Goal: Task Accomplishment & Management: Use online tool/utility

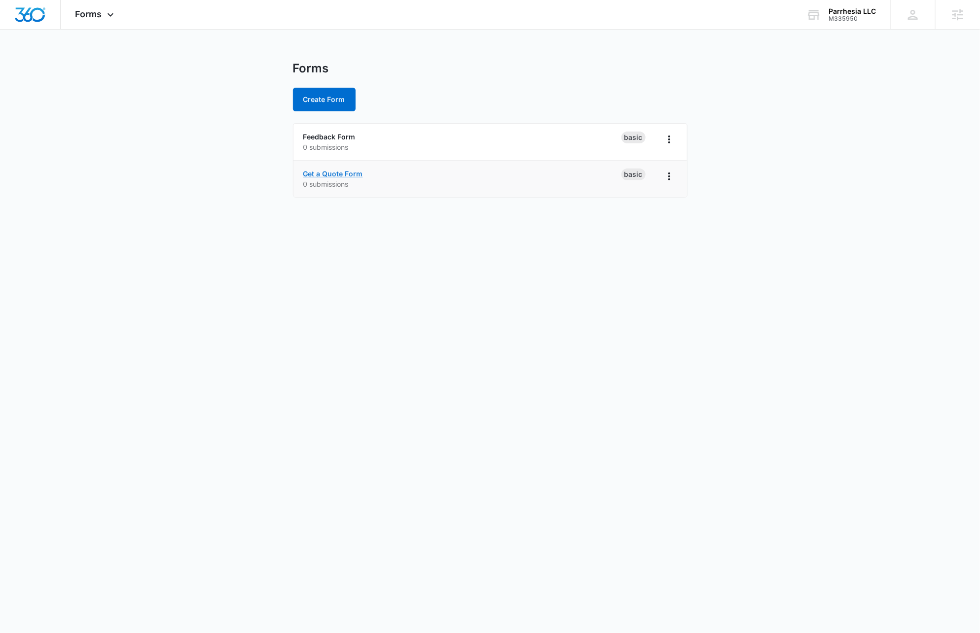
click at [353, 173] on link "Get a Quote Form" at bounding box center [333, 174] width 60 height 8
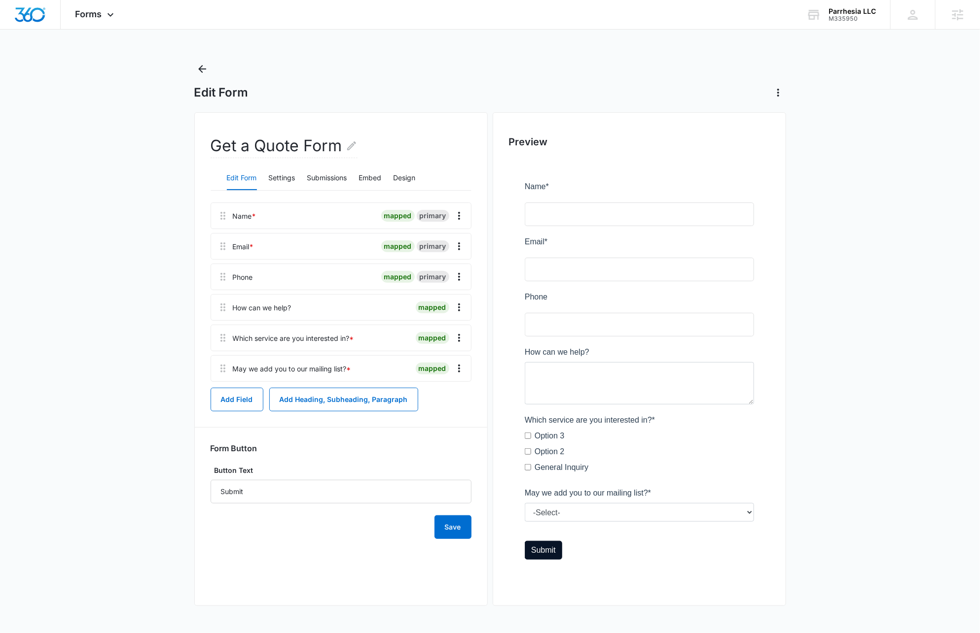
click at [425, 340] on div "mapped" at bounding box center [433, 338] width 34 height 12
click at [465, 336] on button "Overflow Menu" at bounding box center [459, 338] width 16 height 16
click at [421, 362] on button "Edit" at bounding box center [439, 365] width 56 height 15
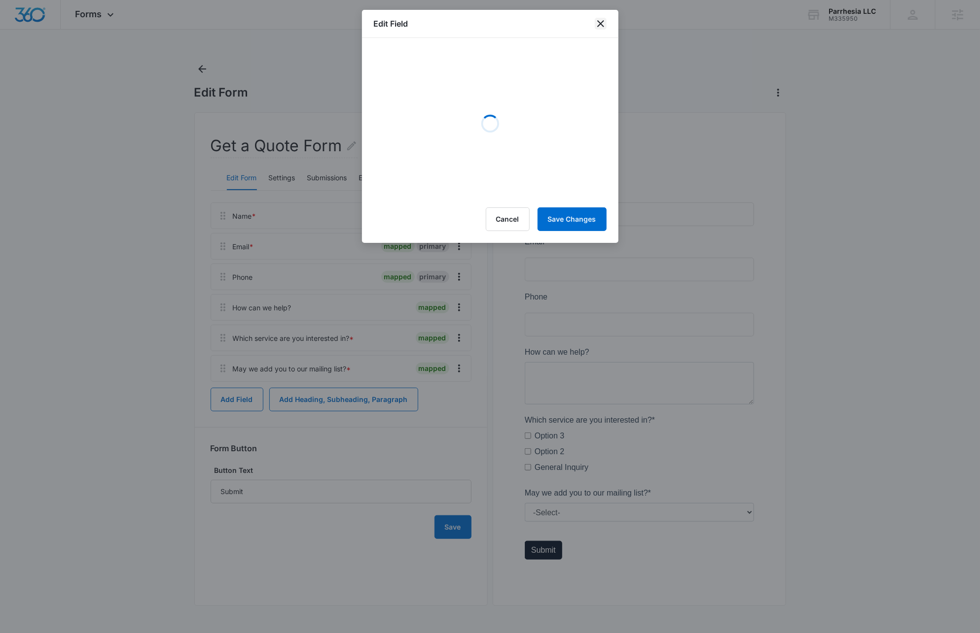
click at [596, 26] on icon "close" at bounding box center [601, 24] width 12 height 12
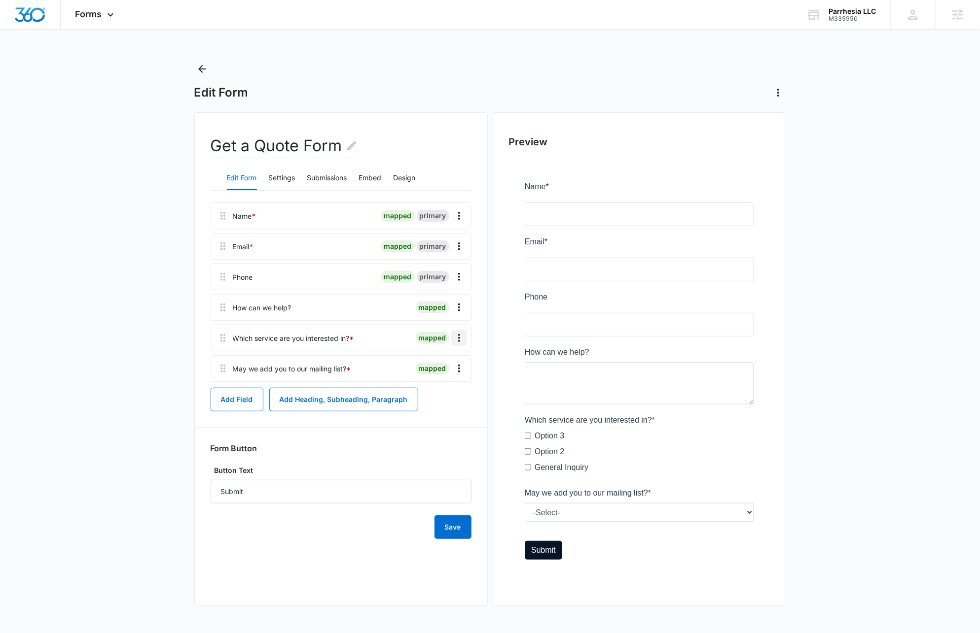
click at [461, 340] on icon "Overflow Menu" at bounding box center [459, 338] width 12 height 12
click at [447, 382] on button "Delete" at bounding box center [439, 380] width 56 height 15
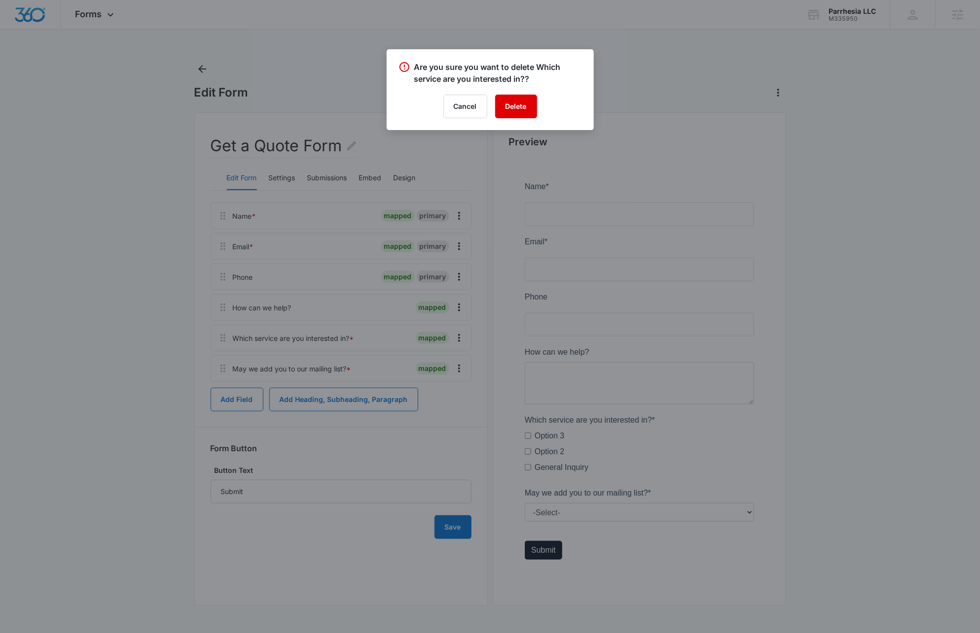
click at [513, 104] on button "Delete" at bounding box center [516, 107] width 42 height 24
click at [201, 95] on div at bounding box center [490, 316] width 980 height 633
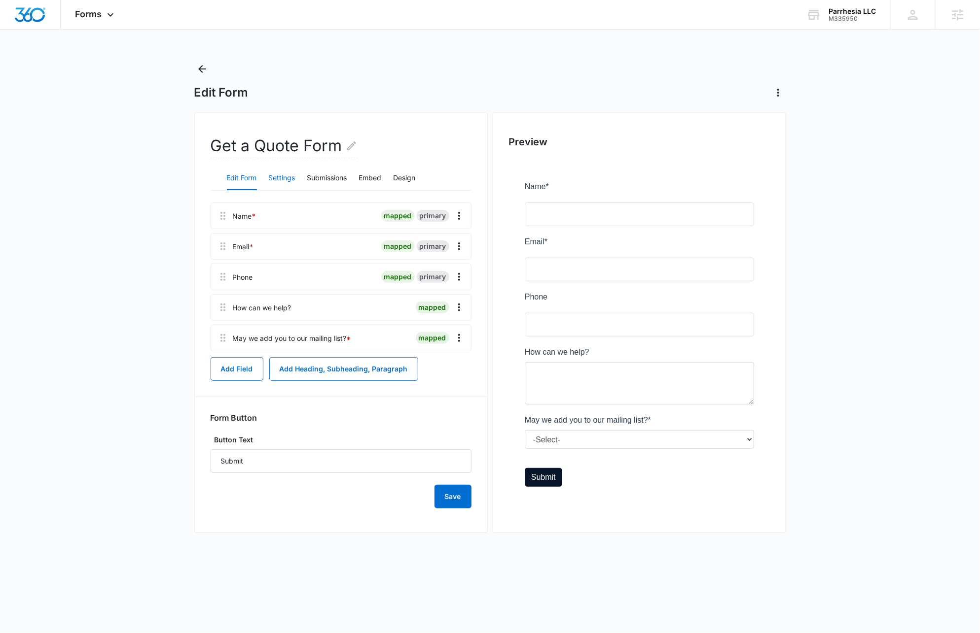
click at [281, 178] on button "Settings" at bounding box center [282, 179] width 27 height 24
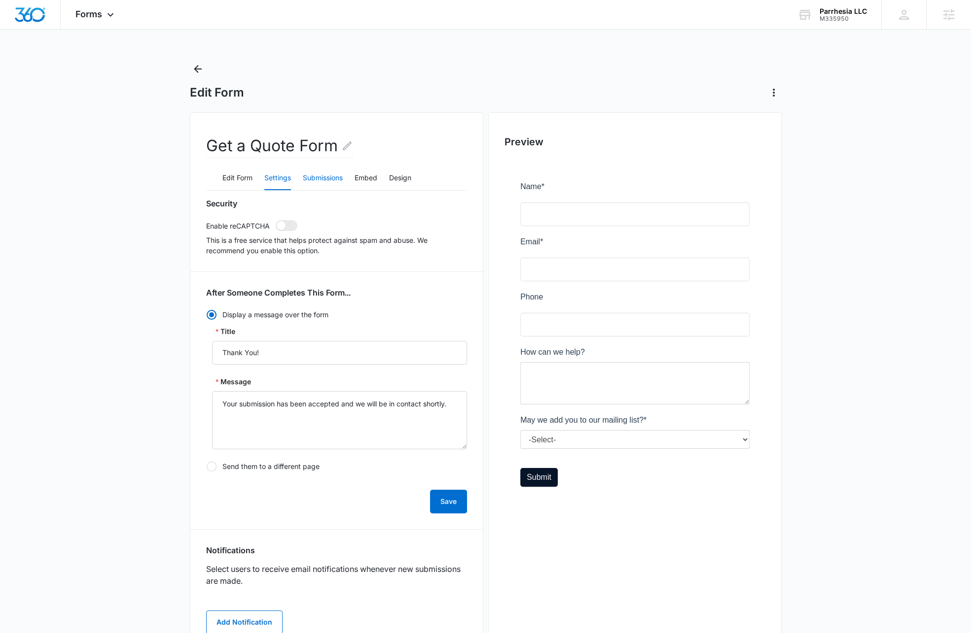
click at [320, 181] on button "Submissions" at bounding box center [323, 179] width 40 height 24
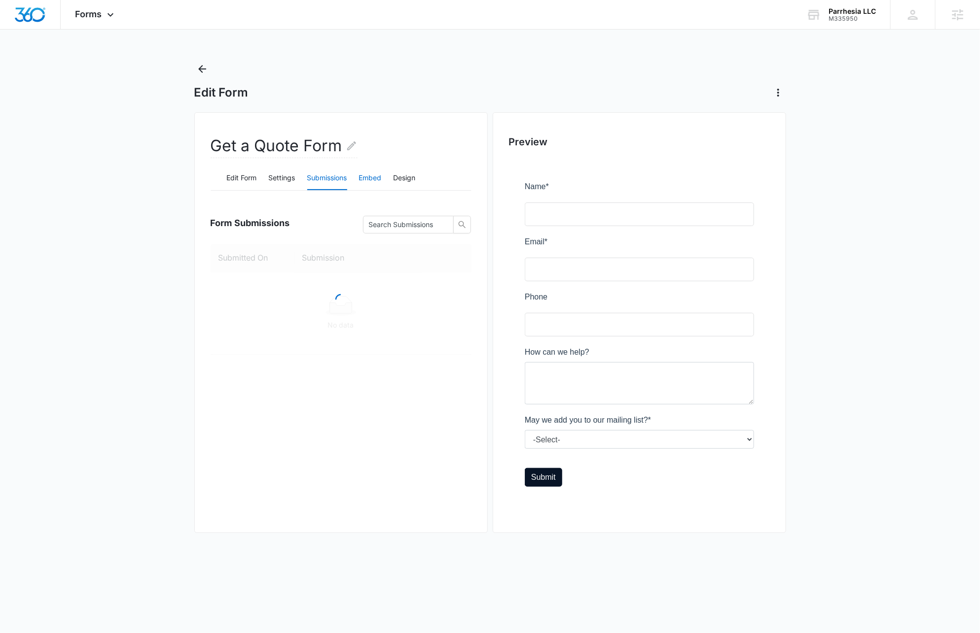
click at [363, 181] on button "Embed" at bounding box center [370, 179] width 23 height 24
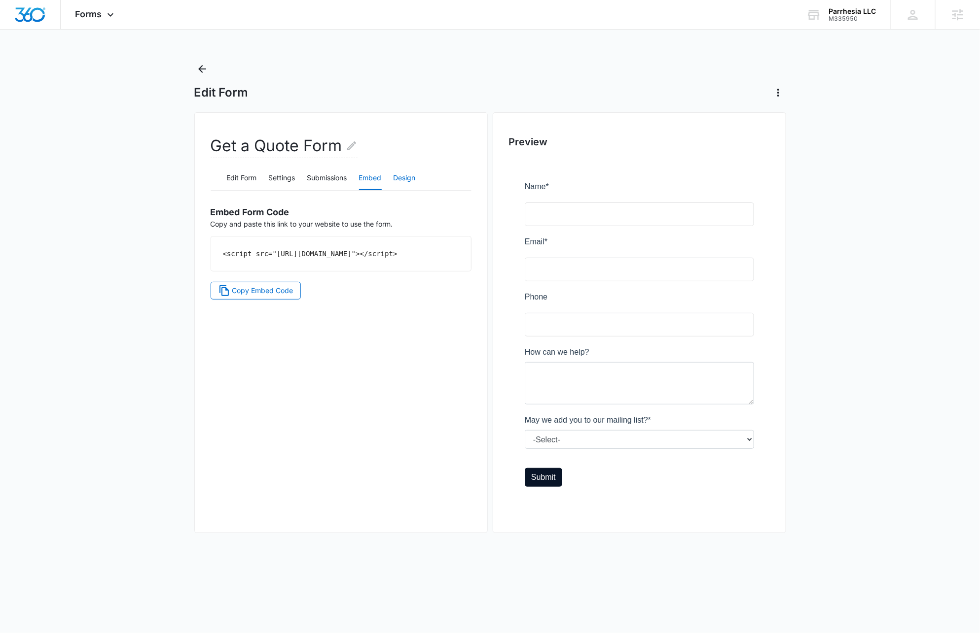
click at [403, 179] on button "Design" at bounding box center [404, 179] width 22 height 24
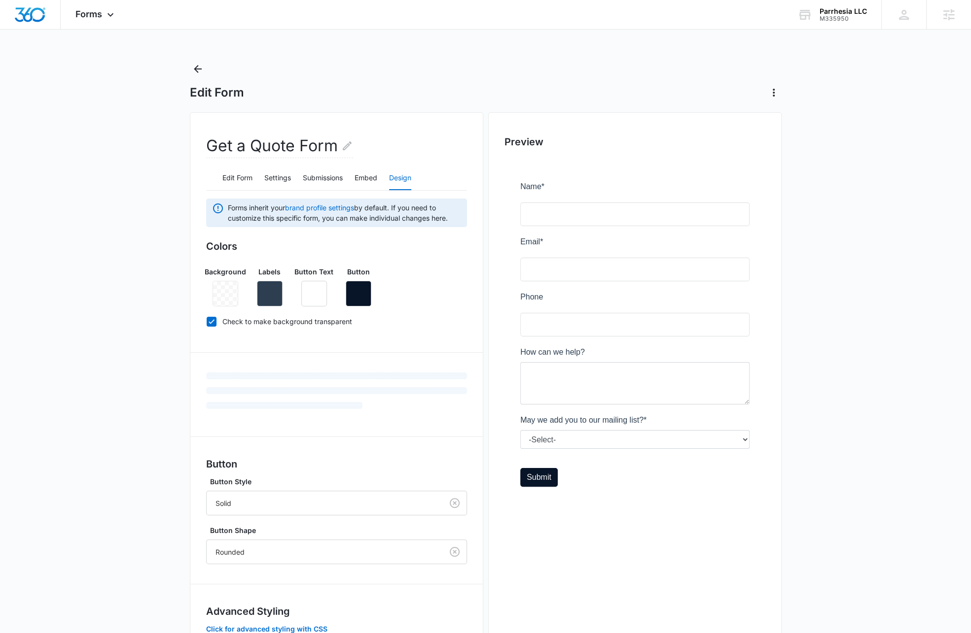
click at [228, 300] on div at bounding box center [225, 294] width 26 height 26
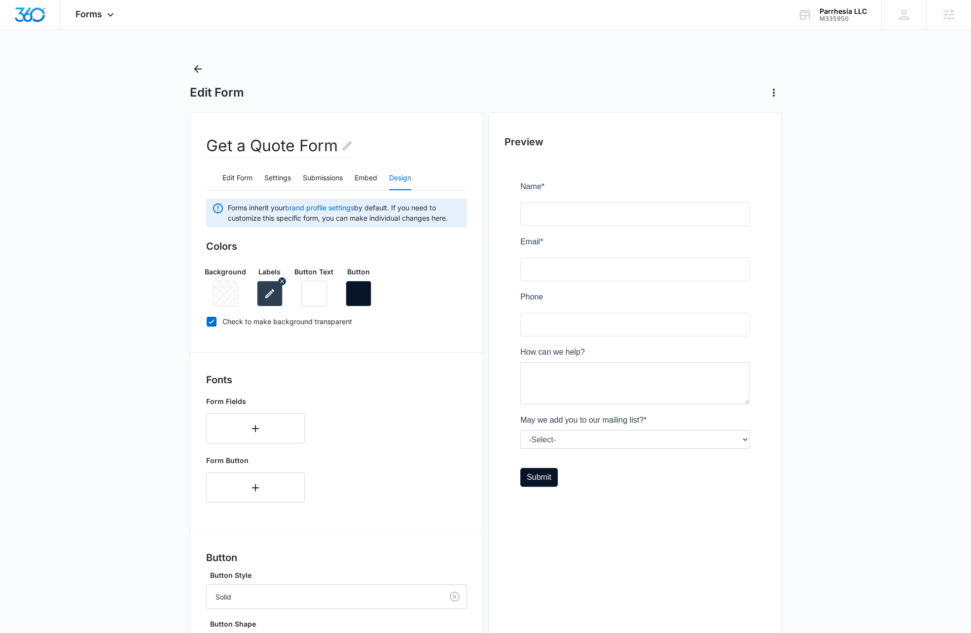
click at [270, 291] on icon "button" at bounding box center [269, 293] width 9 height 9
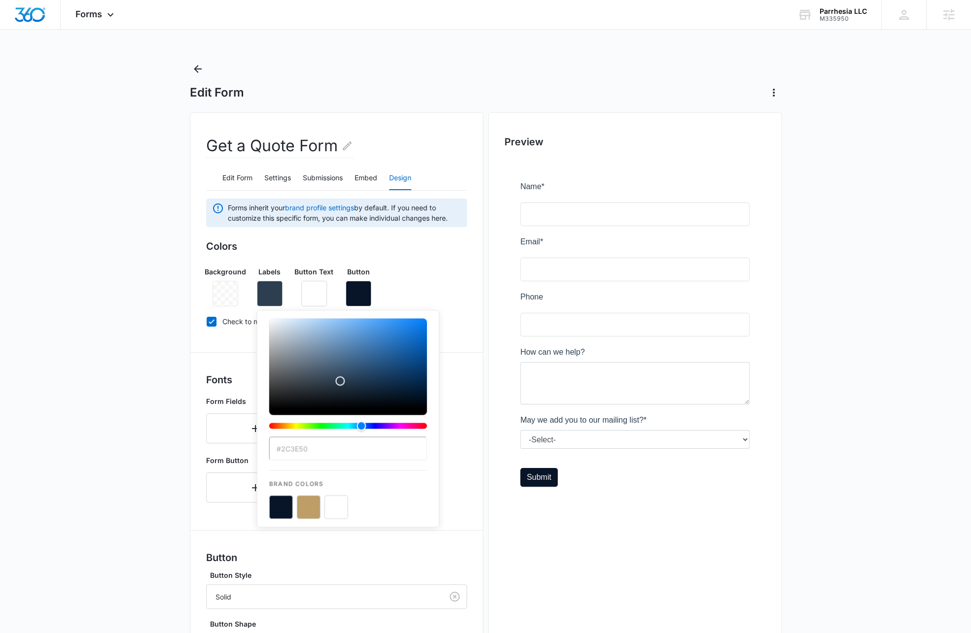
click at [282, 514] on button "color-picker-container" at bounding box center [281, 507] width 24 height 24
type input "#081427"
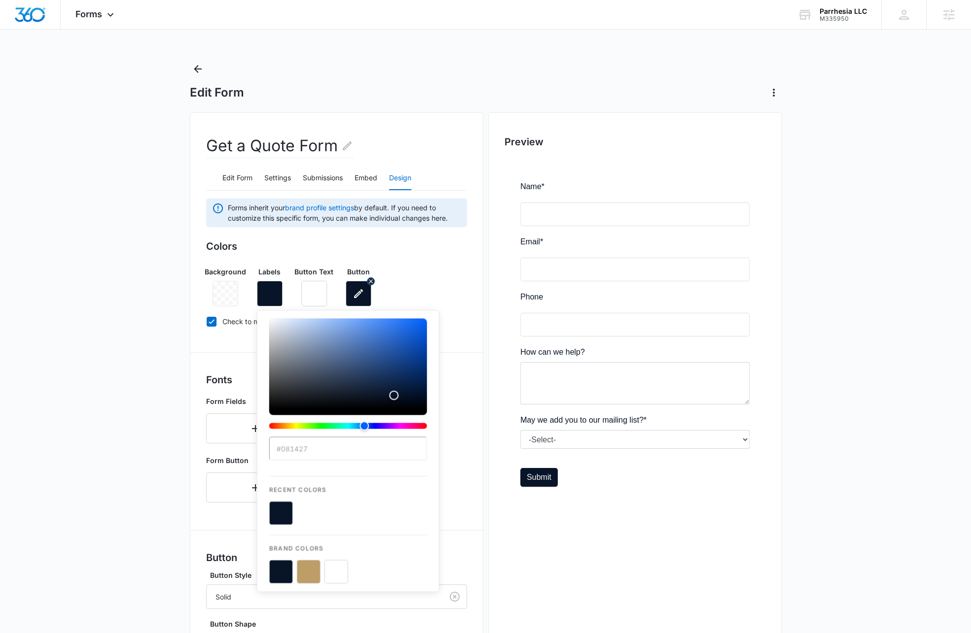
click at [360, 293] on icon "button" at bounding box center [358, 294] width 12 height 12
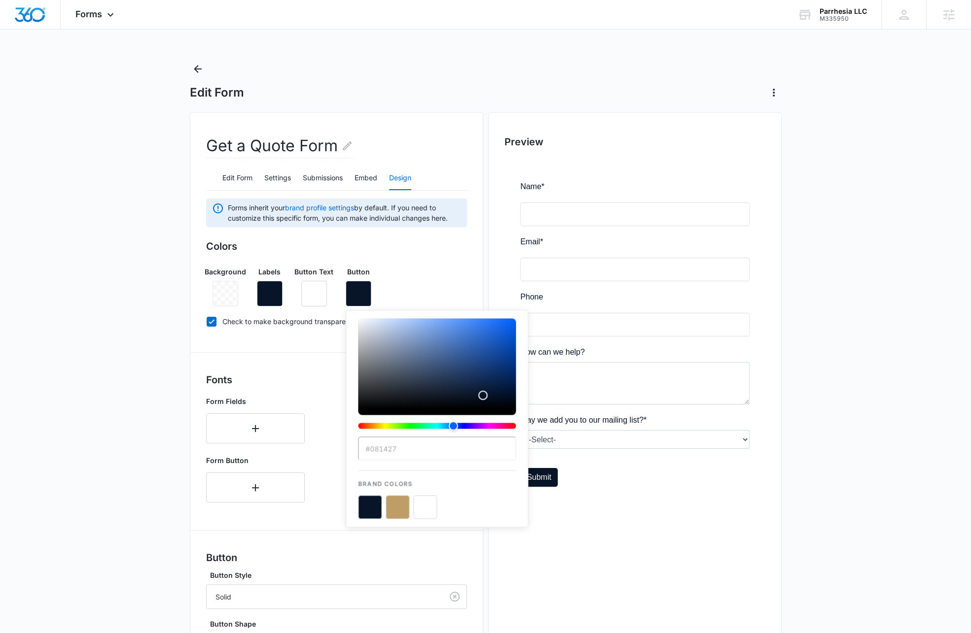
click at [389, 508] on button "color-picker-container" at bounding box center [398, 507] width 24 height 24
type input "#BE9D67"
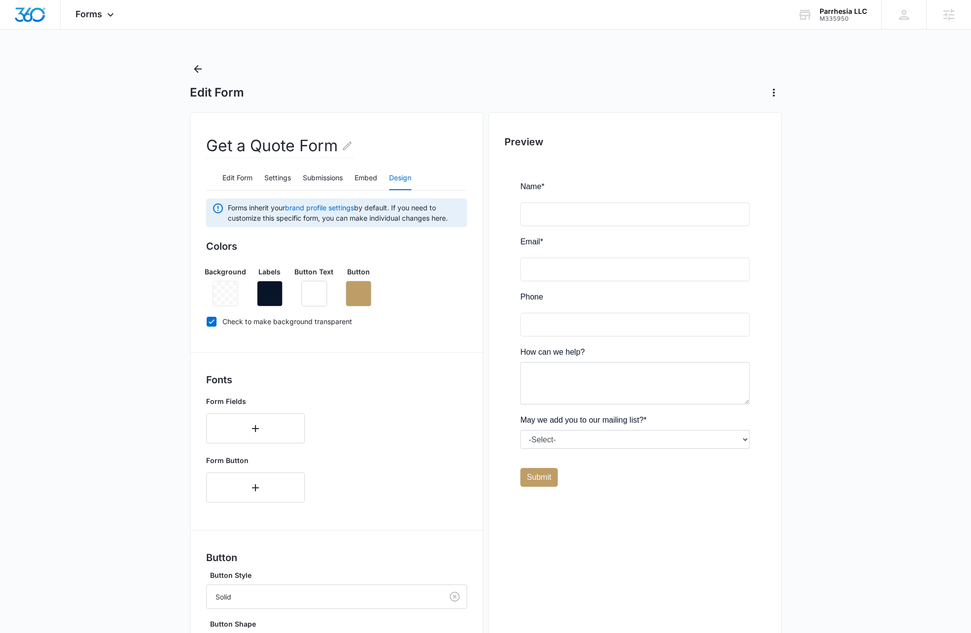
click at [441, 284] on div "Background Labels Button Text Button" at bounding box center [336, 283] width 261 height 48
click at [261, 430] on button "button" at bounding box center [255, 429] width 99 height 30
click at [260, 422] on div at bounding box center [243, 426] width 56 height 12
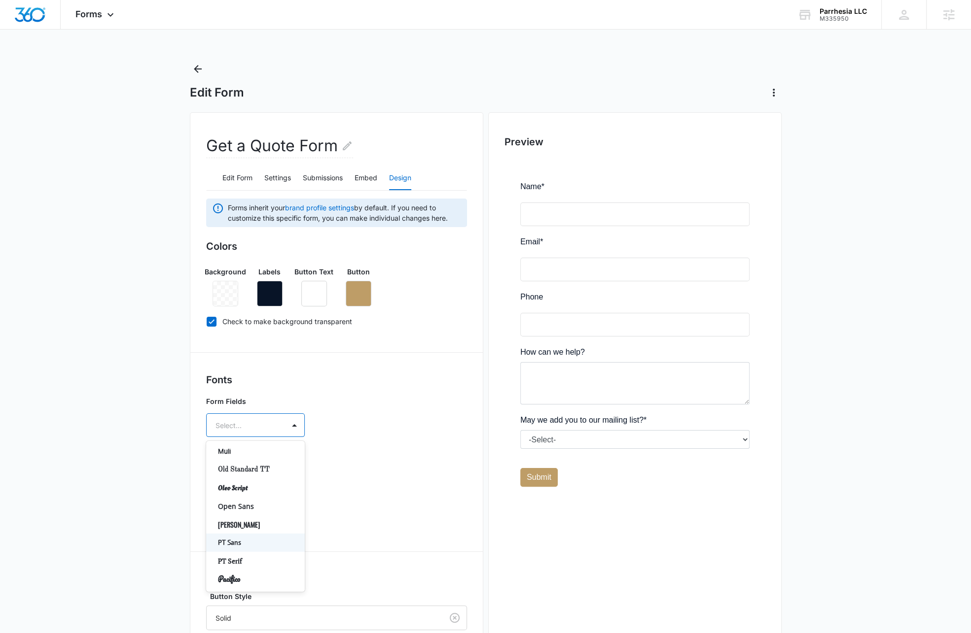
scroll to position [523, 0]
click at [257, 556] on p "PT Serif" at bounding box center [254, 561] width 73 height 10
click at [268, 457] on div at bounding box center [243, 454] width 56 height 12
click at [265, 485] on p "Regular" at bounding box center [254, 489] width 73 height 10
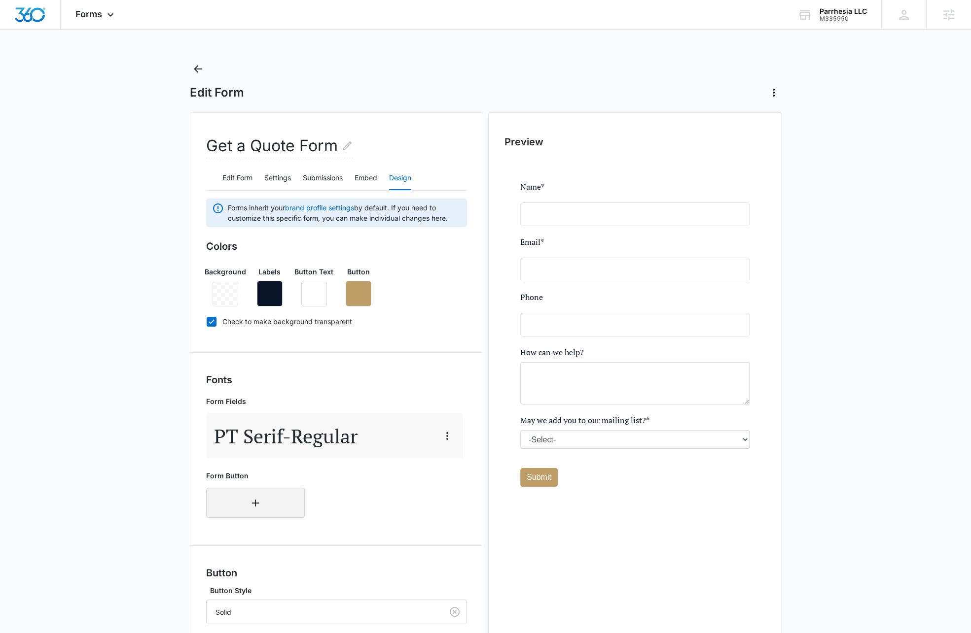
click at [270, 494] on button "button" at bounding box center [255, 503] width 99 height 30
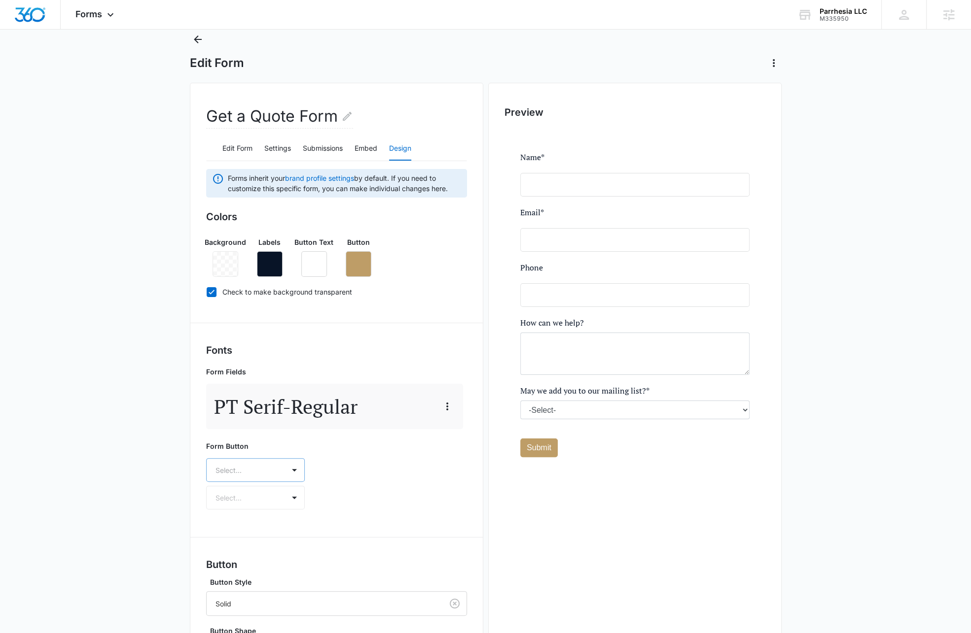
click at [285, 482] on div "Select..." at bounding box center [255, 470] width 99 height 24
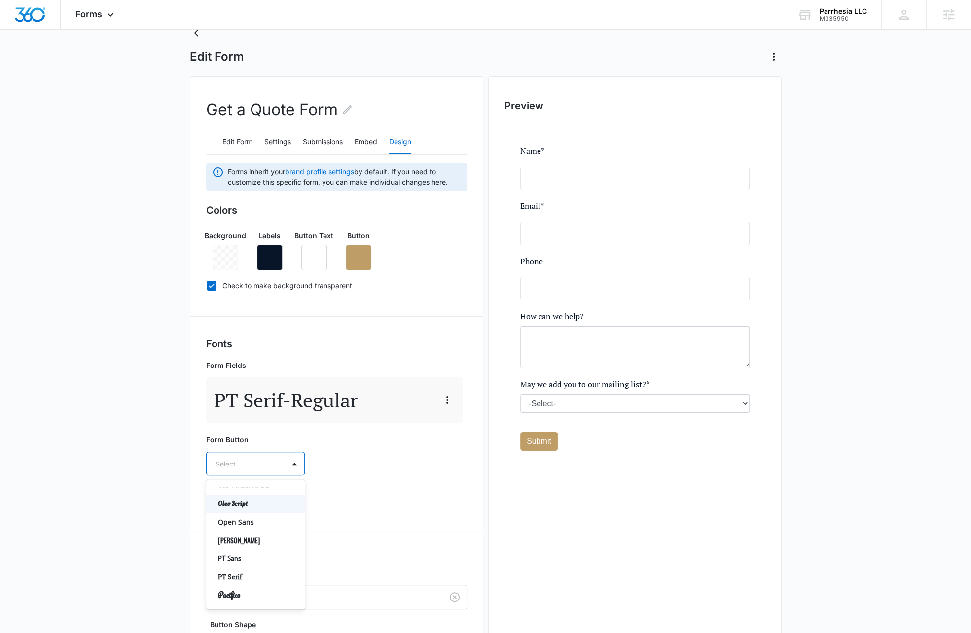
scroll to position [555, 0]
click at [258, 563] on p "PT Serif" at bounding box center [254, 568] width 73 height 10
click at [284, 485] on div at bounding box center [294, 492] width 20 height 23
click at [269, 541] on p "Bold" at bounding box center [254, 545] width 73 height 10
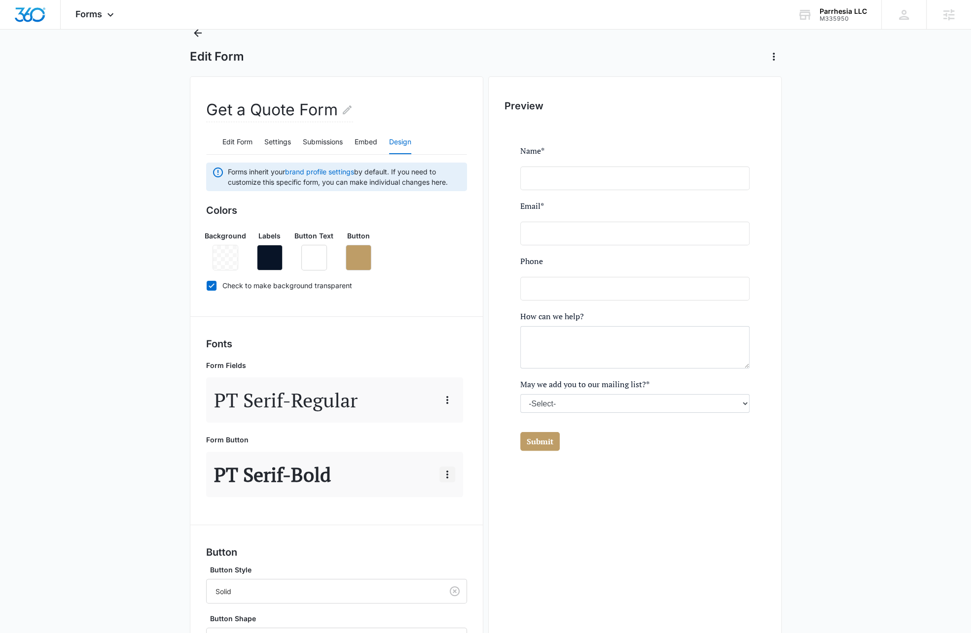
click at [447, 472] on icon "button" at bounding box center [447, 475] width 12 height 12
click at [343, 482] on div "PT Serif - Bold Edit Delete" at bounding box center [334, 474] width 257 height 45
click at [445, 470] on icon "button" at bounding box center [447, 475] width 12 height 12
click at [461, 499] on div "Edit" at bounding box center [462, 501] width 21 height 7
click at [261, 463] on div at bounding box center [243, 464] width 56 height 12
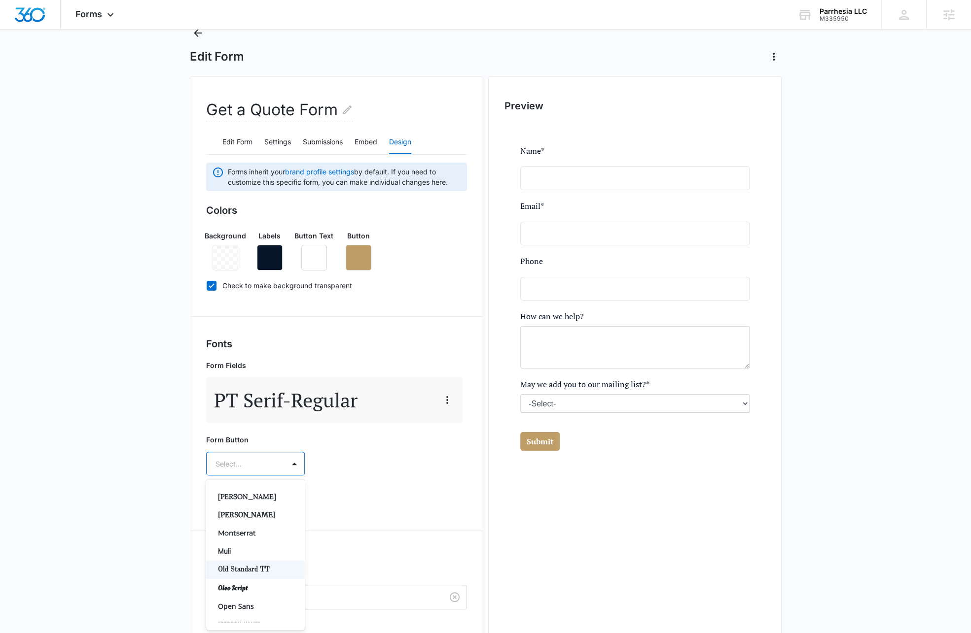
scroll to position [462, 0]
click at [271, 526] on div "Montserrat" at bounding box center [255, 533] width 99 height 18
click at [277, 493] on div "Select..." at bounding box center [246, 493] width 78 height 22
click at [271, 540] on p "Bold" at bounding box center [254, 545] width 73 height 10
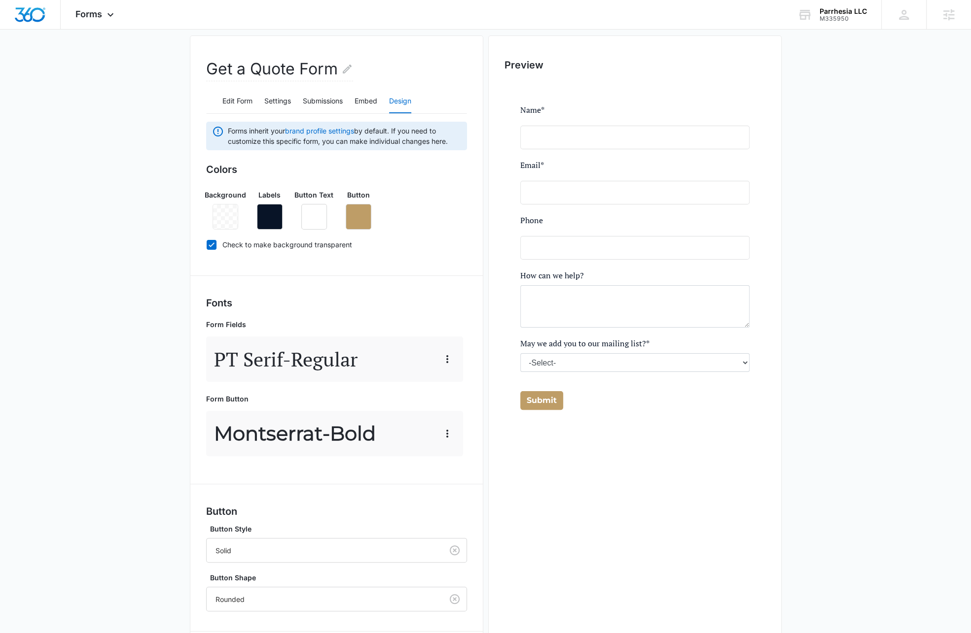
scroll to position [76, 0]
click at [241, 97] on button "Edit Form" at bounding box center [237, 102] width 30 height 24
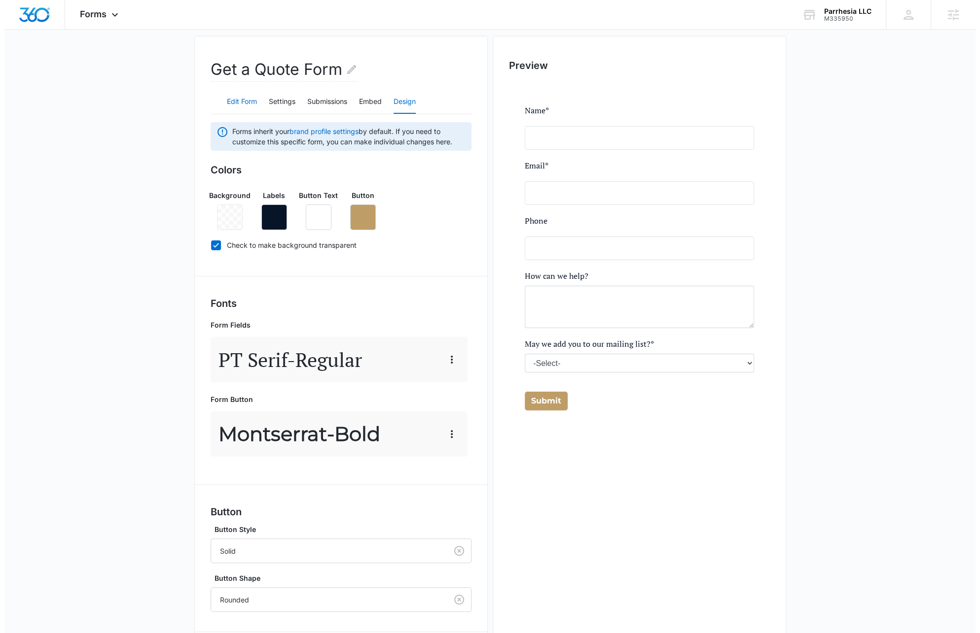
scroll to position [0, 0]
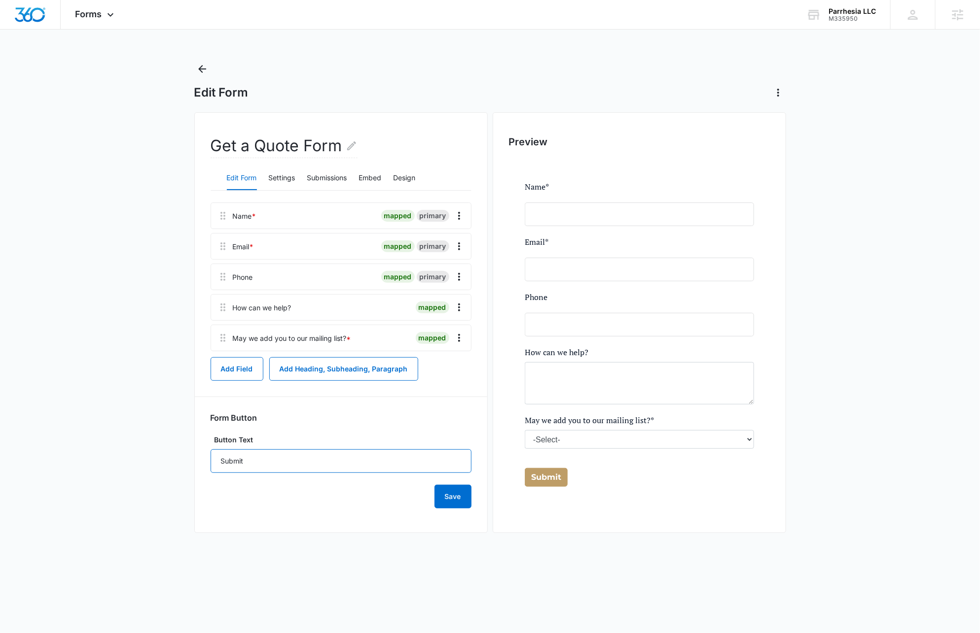
click at [252, 453] on input "Submit" at bounding box center [340, 462] width 261 height 24
type input "SUBMIT"
click at [404, 499] on div "Save" at bounding box center [340, 490] width 261 height 35
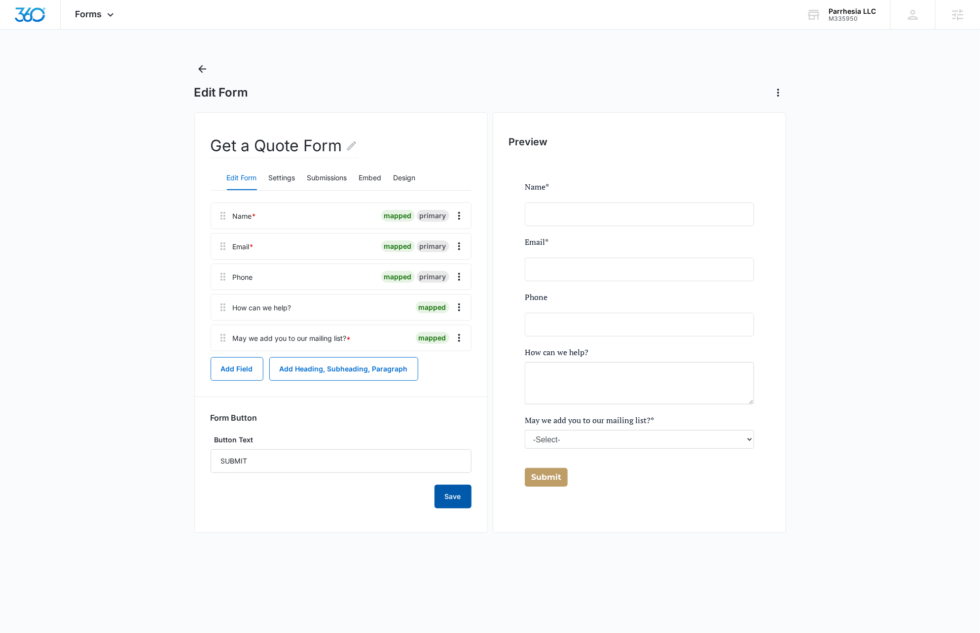
click at [441, 493] on button "Save" at bounding box center [452, 497] width 37 height 24
click at [365, 178] on button "Embed" at bounding box center [370, 179] width 23 height 24
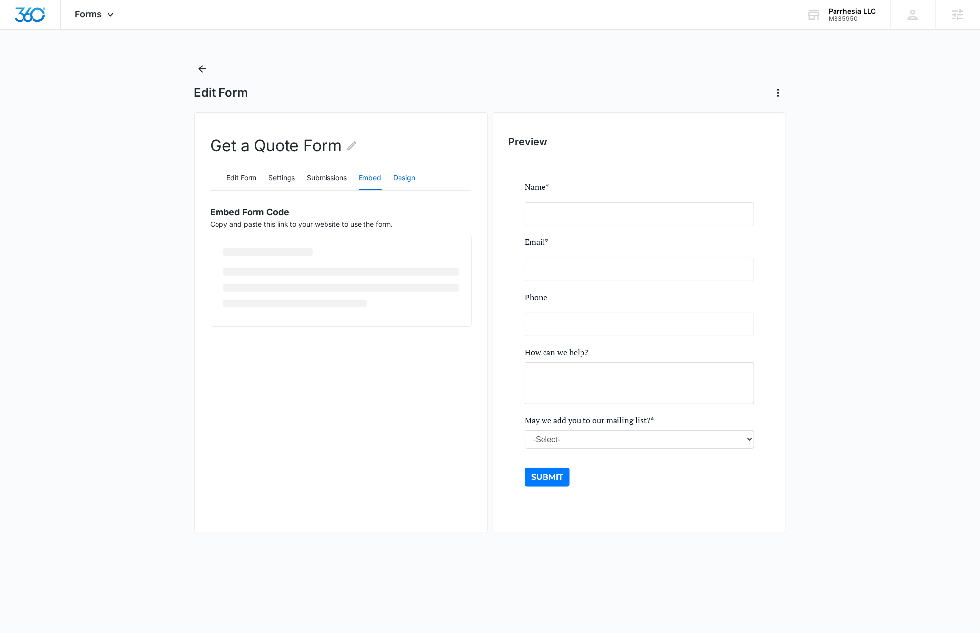
click at [411, 176] on button "Design" at bounding box center [404, 179] width 22 height 24
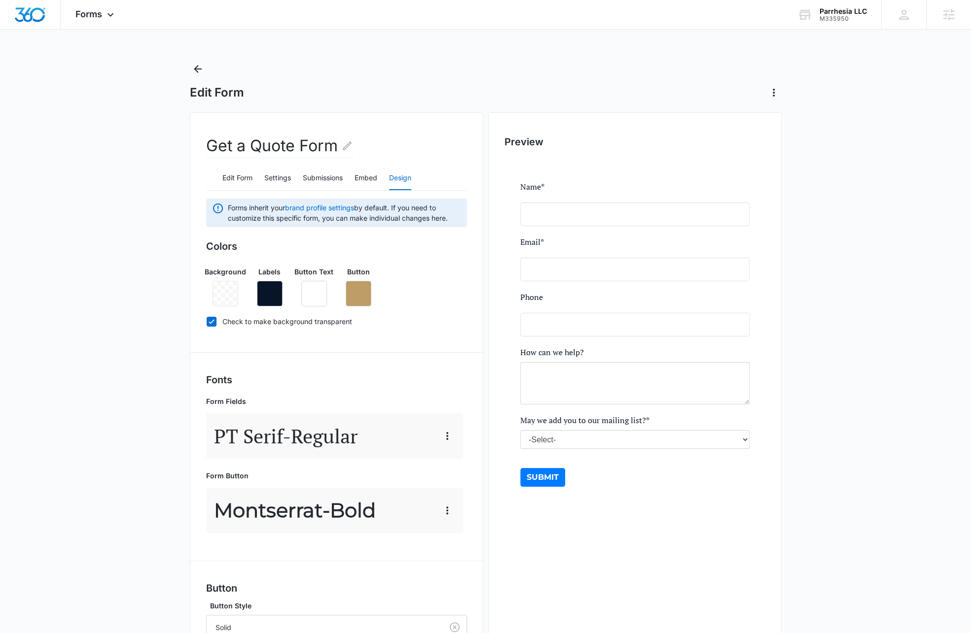
click at [363, 368] on div "Forms inherit your brand profile settings by default. If you need to customize …" at bounding box center [336, 497] width 261 height 596
click at [359, 292] on icon "button" at bounding box center [358, 294] width 12 height 12
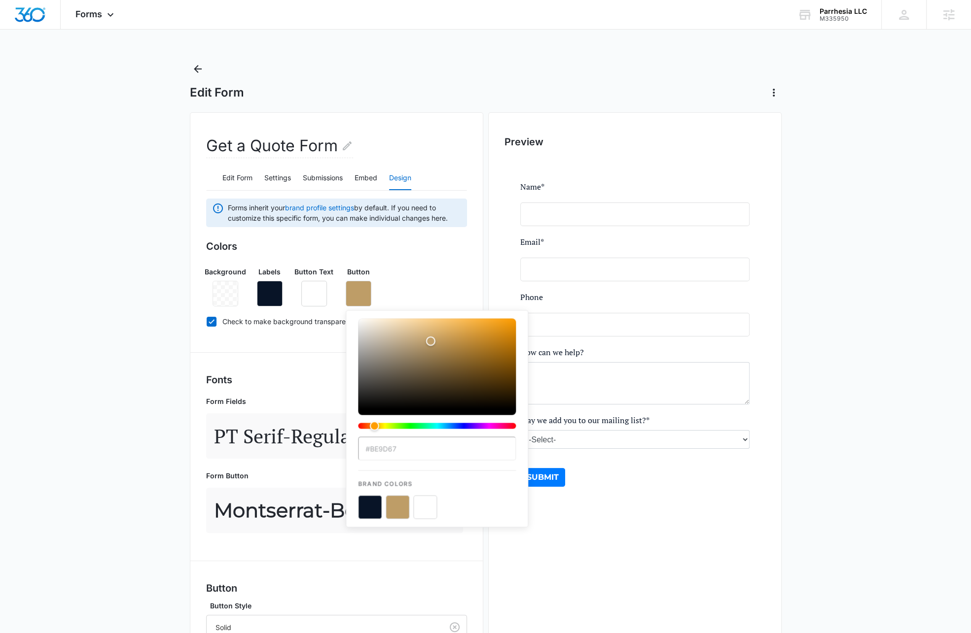
click at [395, 507] on button "color-picker-container" at bounding box center [398, 507] width 24 height 24
click at [364, 511] on button "color-picker-container" at bounding box center [370, 513] width 24 height 24
click at [279, 354] on div "Forms inherit your brand profile settings by default. If you need to customize …" at bounding box center [336, 497] width 261 height 596
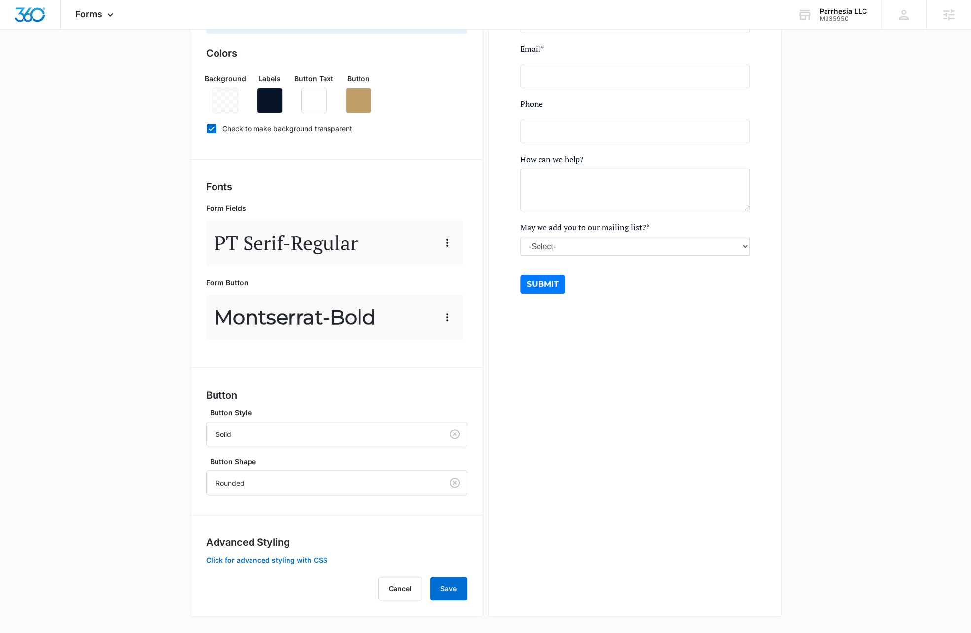
scroll to position [195, 0]
click at [449, 478] on icon "Clear" at bounding box center [455, 482] width 12 height 12
click at [363, 481] on div at bounding box center [322, 482] width 214 height 12
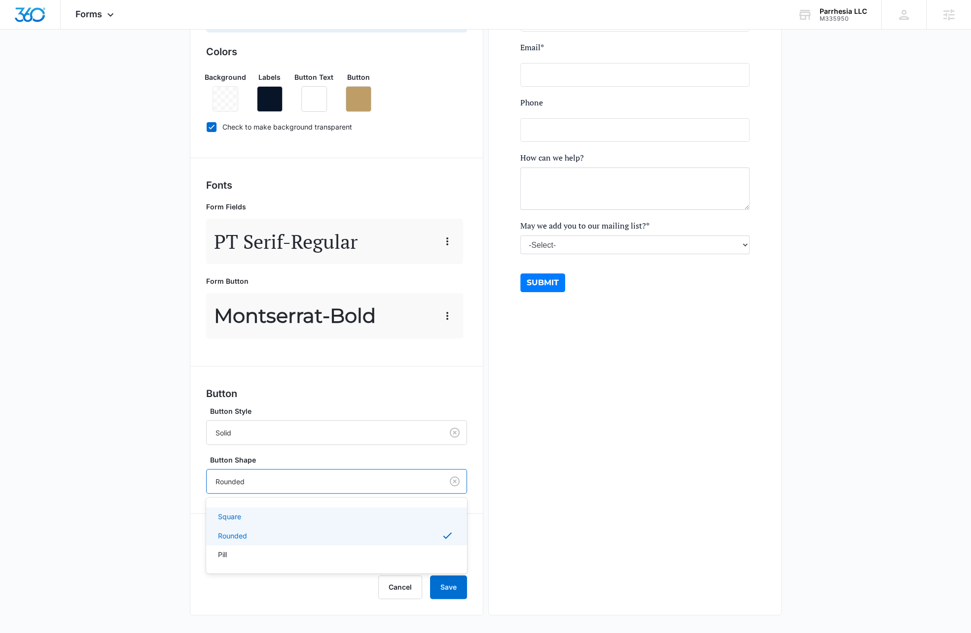
click at [344, 512] on div "Square" at bounding box center [335, 517] width 235 height 10
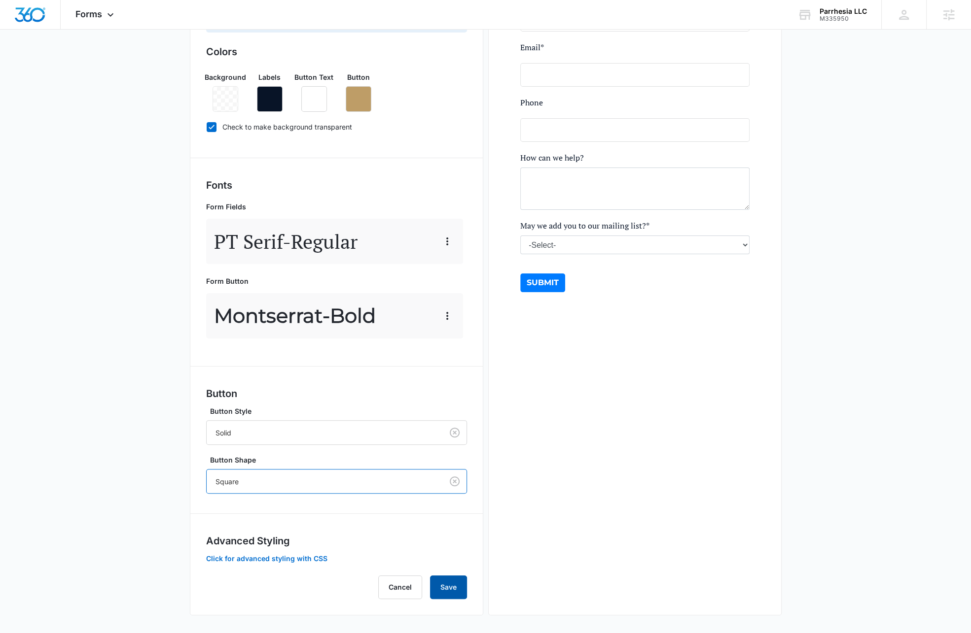
click at [451, 589] on button "Save" at bounding box center [448, 588] width 37 height 24
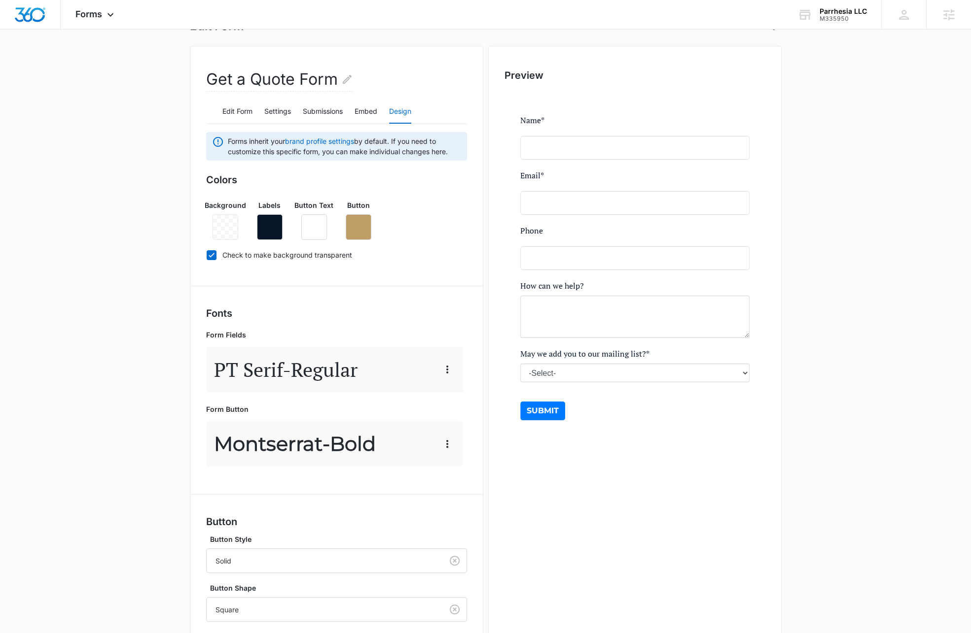
scroll to position [0, 0]
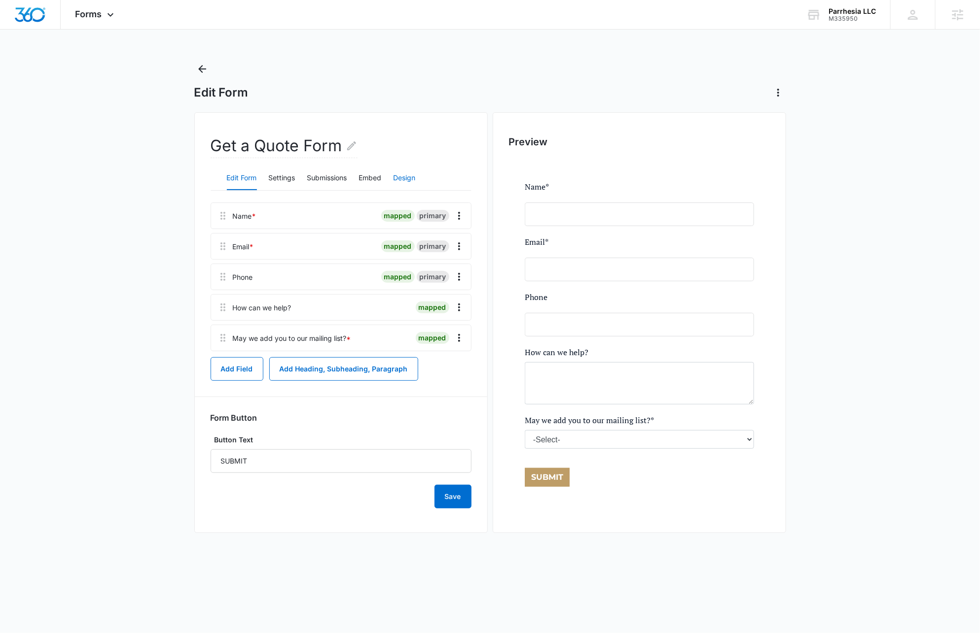
click at [403, 176] on button "Design" at bounding box center [404, 179] width 22 height 24
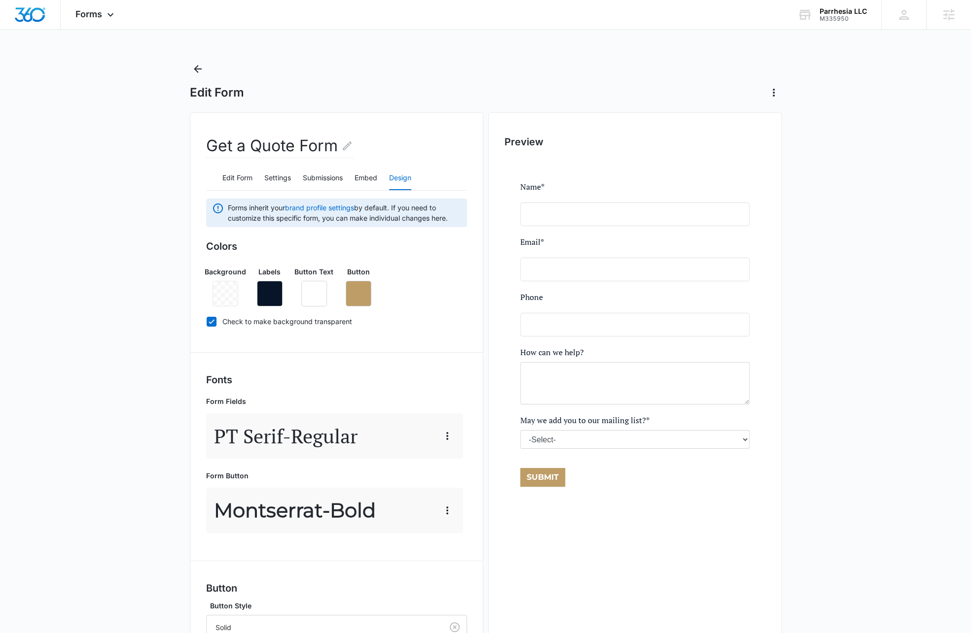
click at [353, 177] on div "Edit Form Settings Submissions Embed Design" at bounding box center [336, 178] width 261 height 25
click at [358, 175] on button "Embed" at bounding box center [365, 179] width 23 height 24
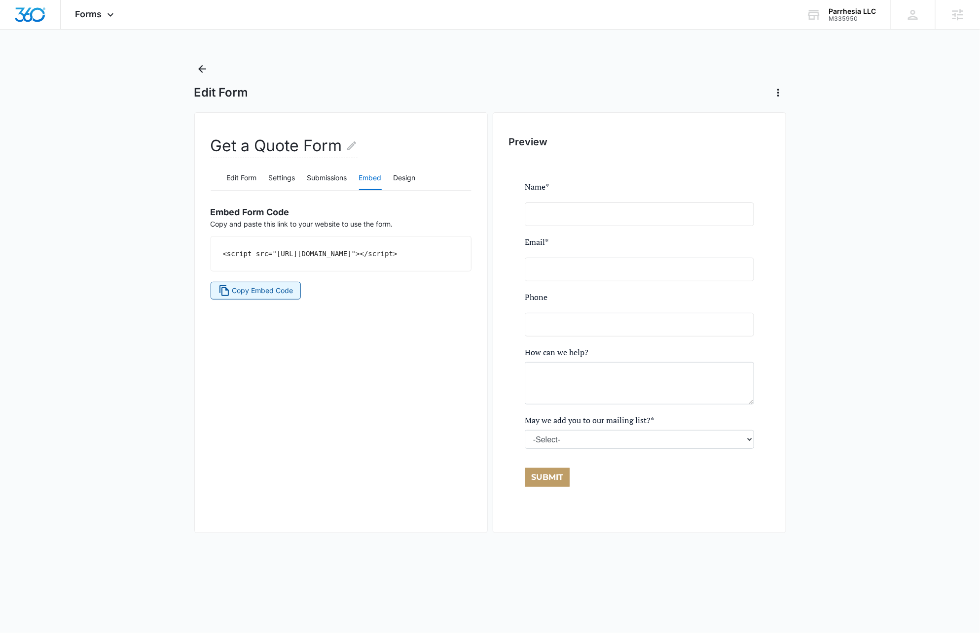
click at [241, 296] on span "Copy Embed Code" at bounding box center [262, 290] width 61 height 11
click at [208, 67] on icon "Back" at bounding box center [202, 69] width 12 height 12
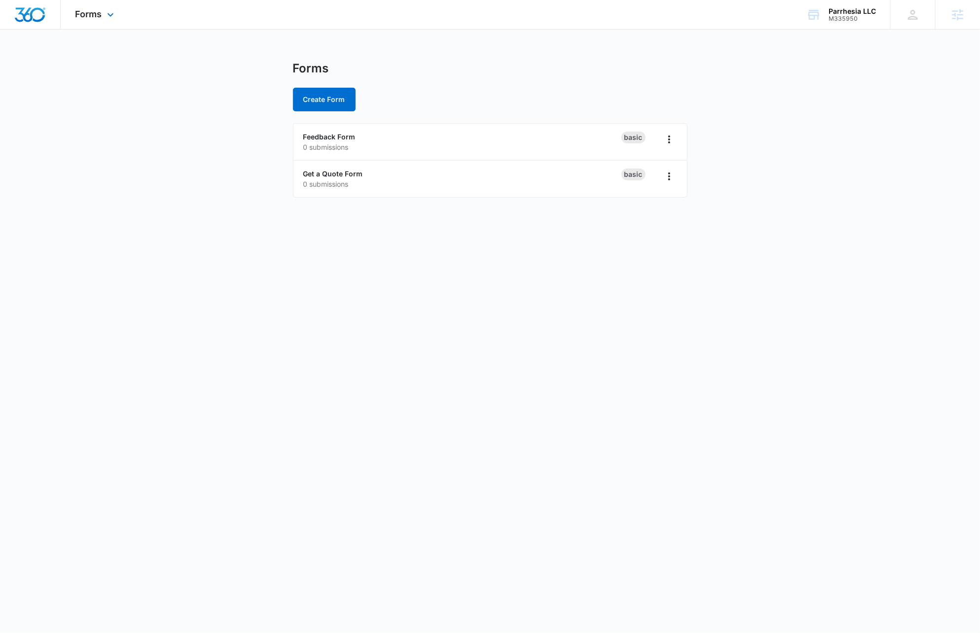
click at [103, 20] on div "Forms Apps Reputation Websites Forms CRM Email Social Content Ads Intelligence …" at bounding box center [96, 14] width 70 height 29
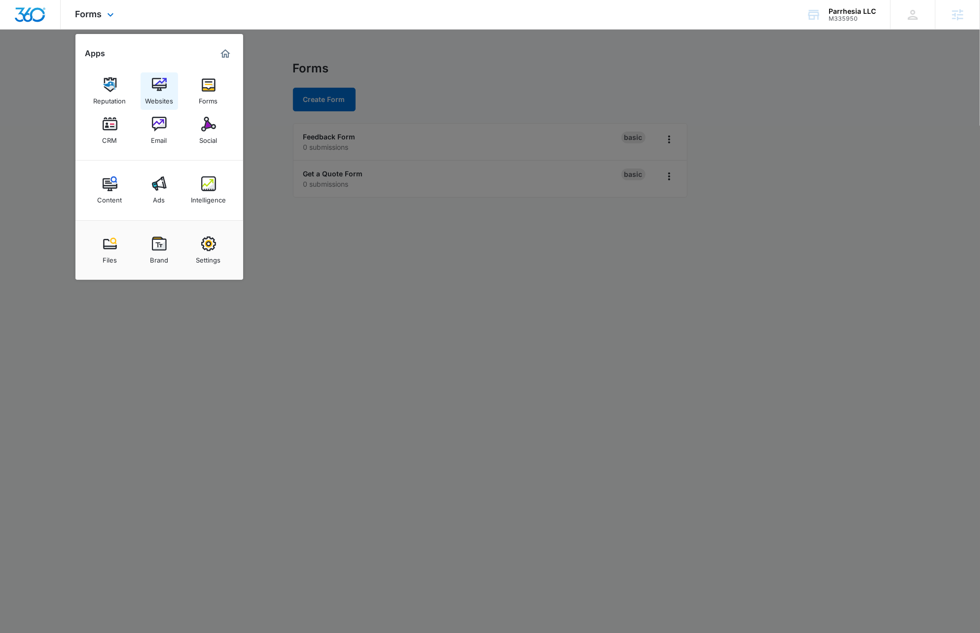
click at [161, 99] on div "Websites" at bounding box center [159, 98] width 28 height 13
